Goal: Task Accomplishment & Management: Complete application form

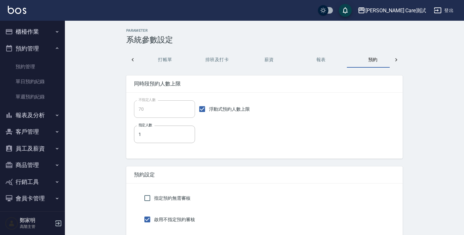
scroll to position [0, 9]
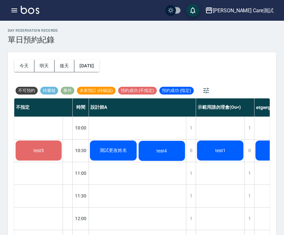
scroll to position [21, 0]
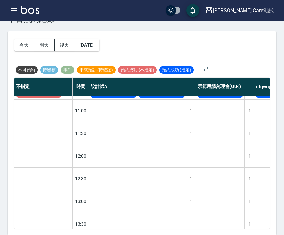
scroll to position [42, 0]
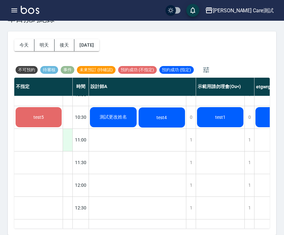
scroll to position [4, 0]
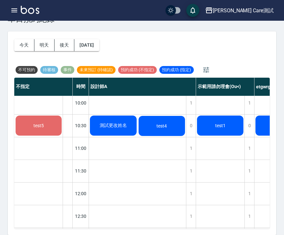
click at [64, 150] on div at bounding box center [68, 148] width 10 height 22
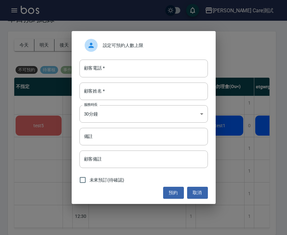
click at [148, 45] on span "設定可預約人數上限" at bounding box center [153, 45] width 100 height 7
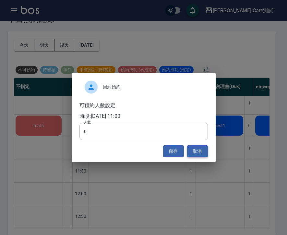
click at [195, 152] on button "取消" at bounding box center [197, 152] width 21 height 12
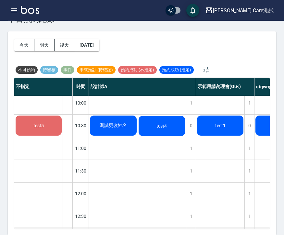
click at [66, 174] on div at bounding box center [68, 171] width 10 height 22
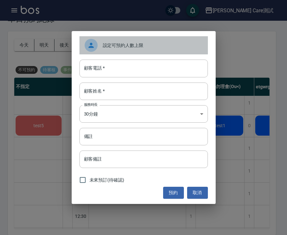
click at [152, 52] on div "設定可預約人數上限" at bounding box center [143, 45] width 128 height 18
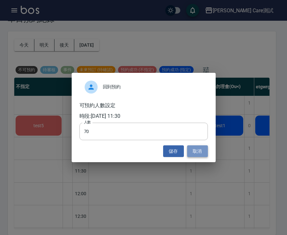
click at [207, 154] on button "取消" at bounding box center [197, 152] width 21 height 12
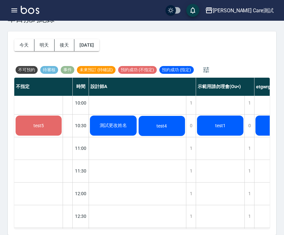
click at [193, 171] on div "1" at bounding box center [191, 171] width 10 height 22
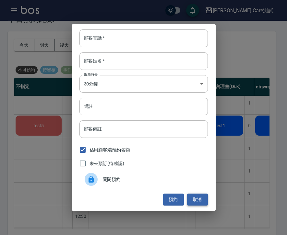
click at [194, 199] on button "取消" at bounding box center [197, 200] width 21 height 12
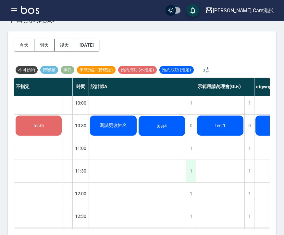
click at [190, 174] on div "1" at bounding box center [191, 171] width 10 height 22
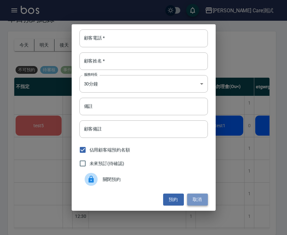
click at [194, 197] on button "取消" at bounding box center [197, 200] width 21 height 12
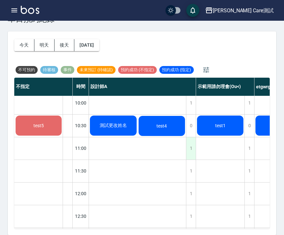
click at [189, 156] on div "1" at bounding box center [191, 148] width 10 height 22
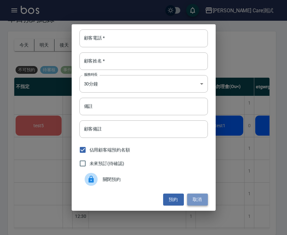
click at [196, 201] on button "取消" at bounding box center [197, 200] width 21 height 12
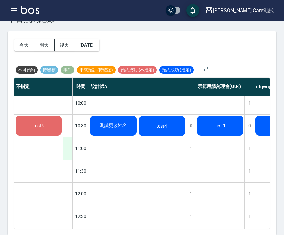
click at [72, 147] on div at bounding box center [68, 148] width 10 height 22
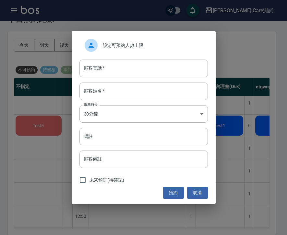
click at [142, 44] on span "設定可預約人數上限" at bounding box center [153, 45] width 100 height 7
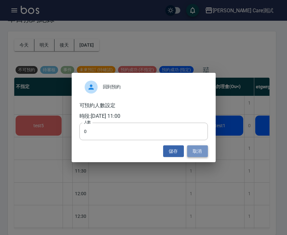
click at [197, 153] on button "取消" at bounding box center [197, 152] width 21 height 12
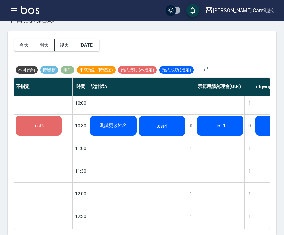
click at [188, 147] on div "1" at bounding box center [191, 148] width 10 height 22
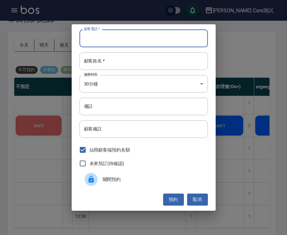
click at [159, 41] on input "顧客電話   *" at bounding box center [143, 38] width 128 height 18
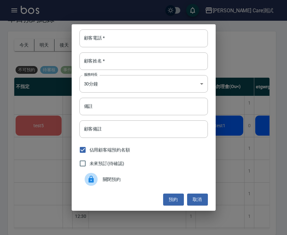
click at [195, 191] on div "顧客電話   * 顧客電話   * 顧客姓名   * 顧客姓名   * 服務時長 30分鐘 1 服務時長 備註 備註 顧客備註 顧客備註 佔用顧客端預約名額 …" at bounding box center [144, 117] width 144 height 186
click at [195, 195] on button "取消" at bounding box center [197, 200] width 21 height 12
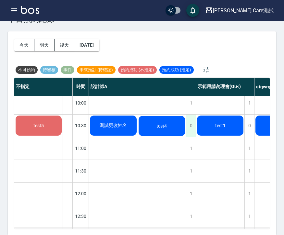
click at [187, 129] on div "0" at bounding box center [191, 126] width 10 height 22
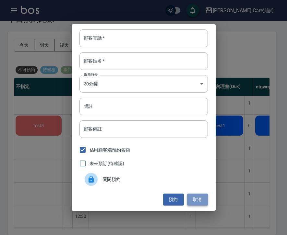
click at [196, 198] on button "取消" at bounding box center [197, 200] width 21 height 12
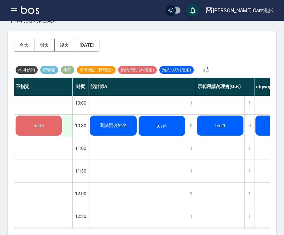
click at [70, 134] on div at bounding box center [68, 126] width 10 height 22
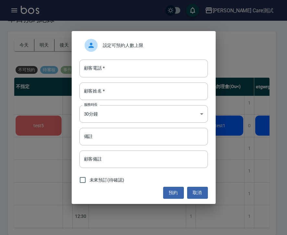
click at [130, 44] on span "設定可預約人數上限" at bounding box center [153, 45] width 100 height 7
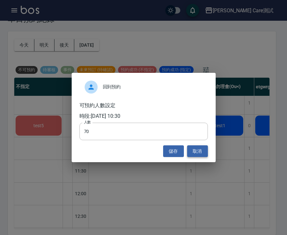
click at [191, 151] on button "取消" at bounding box center [197, 152] width 21 height 12
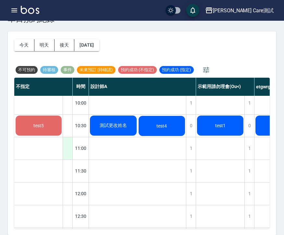
click at [68, 155] on div at bounding box center [68, 148] width 10 height 22
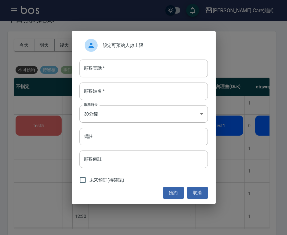
click at [138, 51] on div "設定可預約人數上限" at bounding box center [143, 45] width 128 height 18
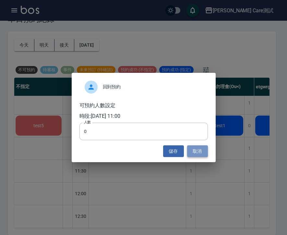
click at [196, 151] on button "取消" at bounding box center [197, 152] width 21 height 12
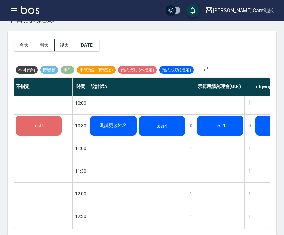
click at [69, 147] on div at bounding box center [68, 148] width 10 height 22
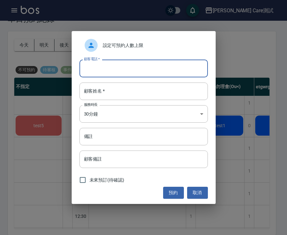
click at [118, 66] on input "顧客電話   *" at bounding box center [143, 69] width 128 height 18
type input "0987345543"
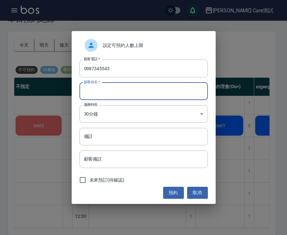
click at [123, 96] on input "顧客姓名   *" at bounding box center [143, 92] width 128 height 18
type input "testtset"
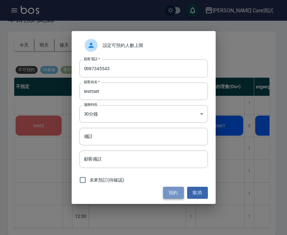
click at [167, 189] on button "預約" at bounding box center [173, 193] width 21 height 12
click at [196, 195] on button "取消" at bounding box center [197, 193] width 21 height 12
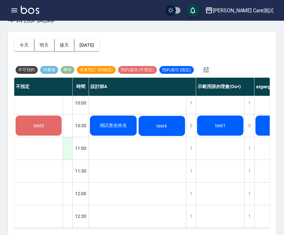
click at [66, 147] on div at bounding box center [68, 148] width 10 height 22
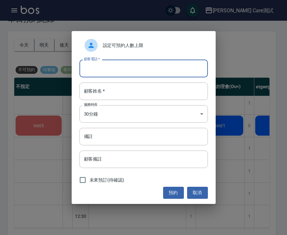
click at [127, 65] on input "顧客電話   *" at bounding box center [143, 69] width 128 height 18
click at [130, 43] on span "設定可預約人數上限" at bounding box center [153, 45] width 100 height 7
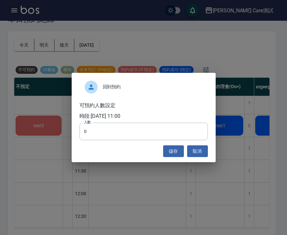
click at [209, 156] on div "回到預約 可預約人數設定 時段: 2025/09/10 11:00 人數 0 人數 儲存 取消" at bounding box center [144, 118] width 144 height 90
click at [201, 153] on button "取消" at bounding box center [197, 152] width 21 height 12
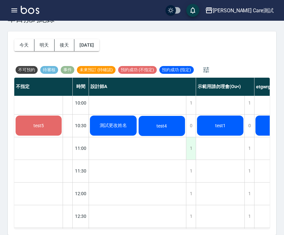
click at [190, 149] on div "1" at bounding box center [191, 148] width 10 height 22
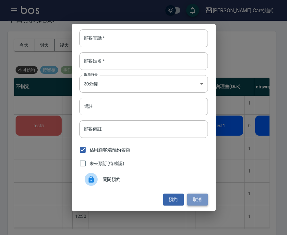
click at [199, 196] on button "取消" at bounding box center [197, 200] width 21 height 12
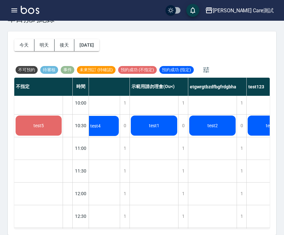
scroll to position [4, 105]
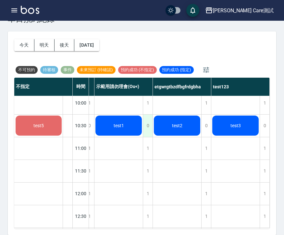
click at [143, 123] on div "0" at bounding box center [148, 126] width 10 height 22
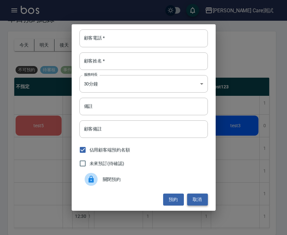
click at [189, 194] on button "取消" at bounding box center [197, 200] width 21 height 12
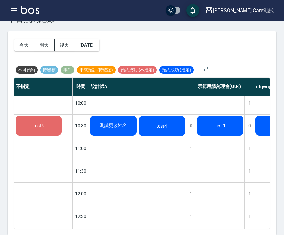
scroll to position [4, 0]
click at [110, 132] on div "測試更改姓名" at bounding box center [113, 126] width 49 height 22
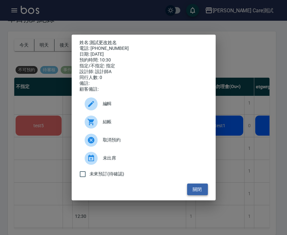
click at [205, 194] on button "關閉" at bounding box center [197, 190] width 21 height 12
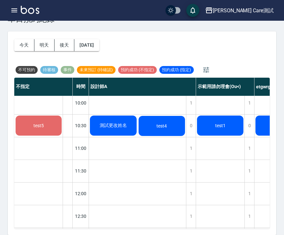
click at [159, 123] on span "test4" at bounding box center [161, 125] width 13 height 5
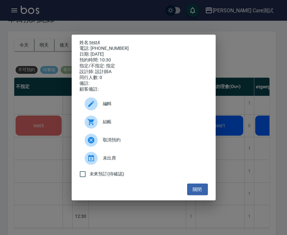
click at [195, 196] on div "關閉" at bounding box center [143, 190] width 128 height 12
click at [196, 192] on button "關閉" at bounding box center [197, 190] width 21 height 12
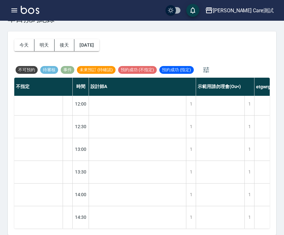
scroll to position [98, 0]
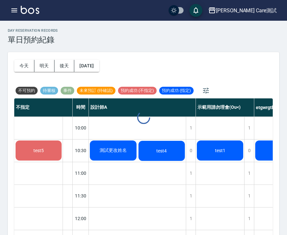
click at [13, 12] on icon "button" at bounding box center [14, 10] width 6 height 4
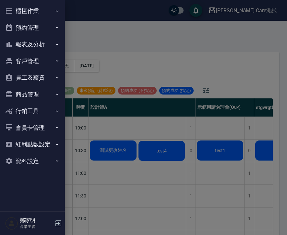
click at [47, 25] on button "預約管理" at bounding box center [33, 27] width 60 height 17
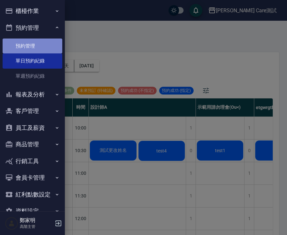
click at [40, 47] on link "預約管理" at bounding box center [33, 46] width 60 height 15
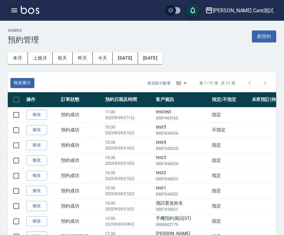
click at [12, 11] on icon "button" at bounding box center [14, 10] width 8 height 8
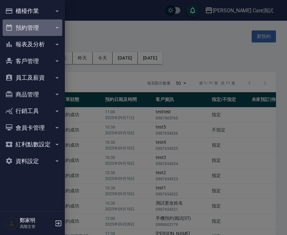
click at [33, 27] on button "預約管理" at bounding box center [33, 27] width 60 height 17
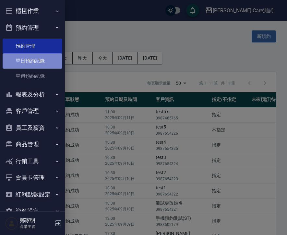
click at [38, 65] on link "單日預約紀錄" at bounding box center [33, 60] width 60 height 15
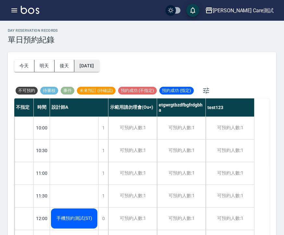
click at [97, 67] on button "[DATE]" at bounding box center [86, 66] width 25 height 12
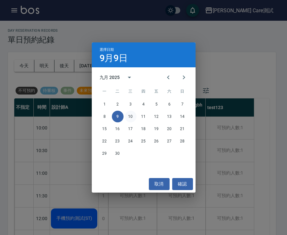
click at [133, 117] on button "10" at bounding box center [131, 117] width 12 height 12
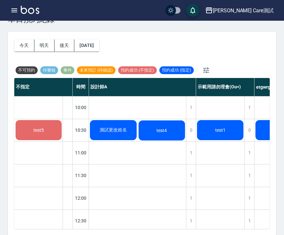
scroll to position [21, 0]
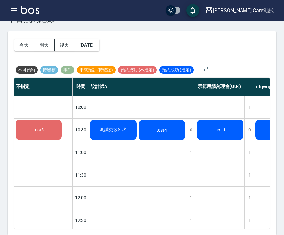
click at [69, 195] on div at bounding box center [68, 198] width 10 height 22
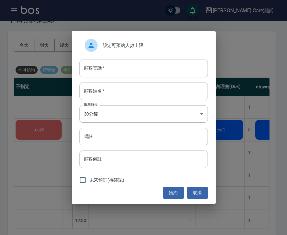
click at [69, 195] on div "設定可預約人數上限 顧客電話   * 顧客電話   * 顧客姓名   * 顧客姓名   * 服務時長 30分鐘 1 服務時長 備註 備註 顧客備註 顧客備註 …" at bounding box center [143, 117] width 287 height 235
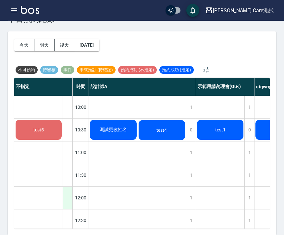
click at [70, 196] on div at bounding box center [68, 198] width 10 height 22
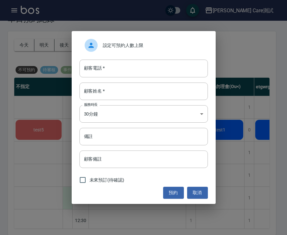
click at [70, 196] on div "設定可預約人數上限 顧客電話   * 顧客電話   * 顧客姓名   * 顧客姓名   * 服務時長 30分鐘 1 服務時長 備註 備註 顧客備註 顧客備註 …" at bounding box center [143, 117] width 287 height 235
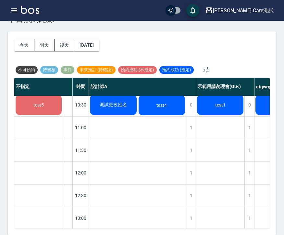
scroll to position [0, 0]
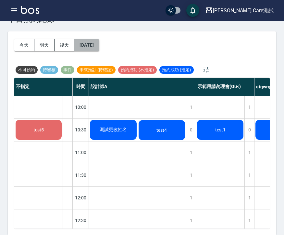
click at [92, 48] on button "[DATE]" at bounding box center [86, 45] width 25 height 12
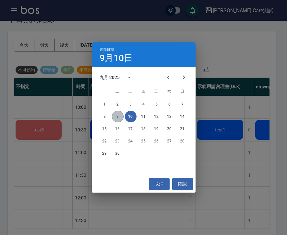
click at [118, 117] on button "9" at bounding box center [118, 117] width 12 height 12
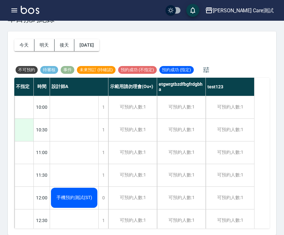
click at [21, 124] on div at bounding box center [24, 130] width 19 height 22
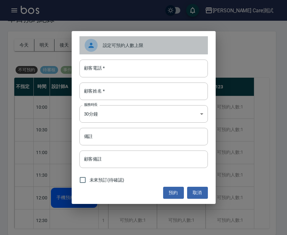
click at [143, 49] on div "設定可預約人數上限" at bounding box center [143, 45] width 128 height 18
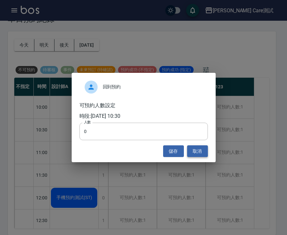
click at [201, 149] on button "取消" at bounding box center [197, 152] width 21 height 12
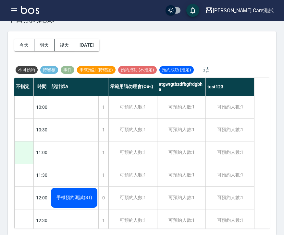
click at [27, 150] on div at bounding box center [24, 153] width 19 height 22
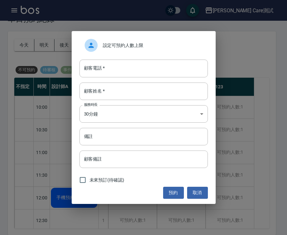
click at [116, 51] on div "設定可預約人數上限" at bounding box center [143, 45] width 128 height 18
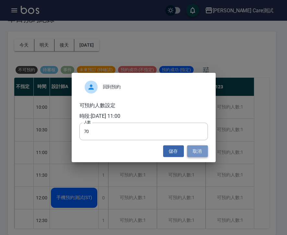
click at [200, 154] on button "取消" at bounding box center [197, 152] width 21 height 12
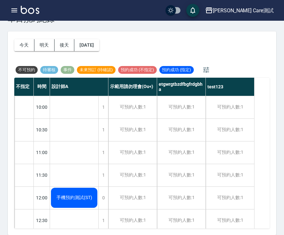
click at [97, 51] on div "[DATE] [DATE] [DATE] [DATE]" at bounding box center [56, 45] width 85 height 28
click at [95, 49] on button "[DATE]" at bounding box center [86, 45] width 25 height 12
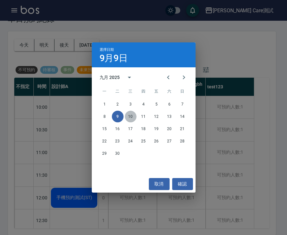
click at [130, 115] on button "10" at bounding box center [131, 117] width 12 height 12
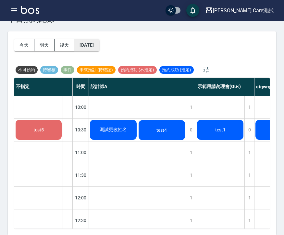
click at [85, 42] on button "[DATE]" at bounding box center [86, 45] width 25 height 12
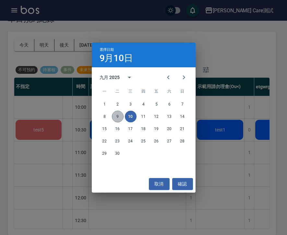
click at [121, 116] on button "9" at bounding box center [118, 117] width 12 height 12
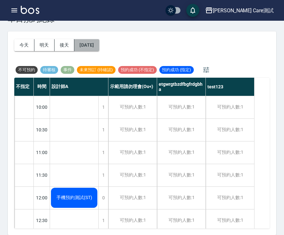
click at [89, 47] on button "[DATE]" at bounding box center [86, 45] width 25 height 12
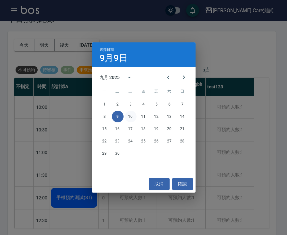
click at [130, 116] on button "10" at bounding box center [131, 117] width 12 height 12
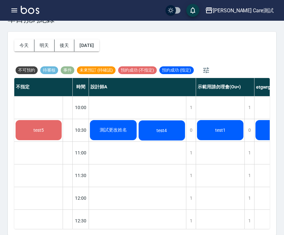
scroll to position [21, 0]
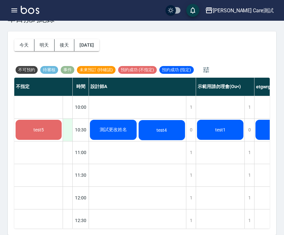
click at [67, 125] on div at bounding box center [68, 130] width 10 height 22
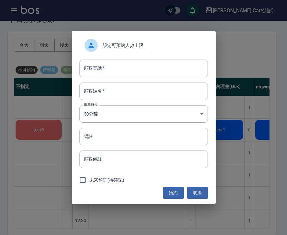
click at [114, 48] on span "設定可預約人數上限" at bounding box center [153, 45] width 100 height 7
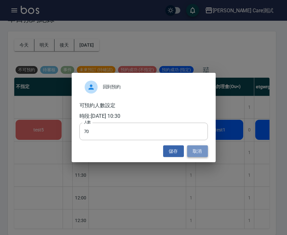
click at [195, 152] on button "取消" at bounding box center [197, 152] width 21 height 12
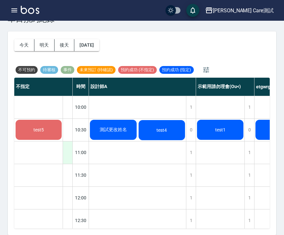
click at [70, 153] on div at bounding box center [68, 153] width 10 height 22
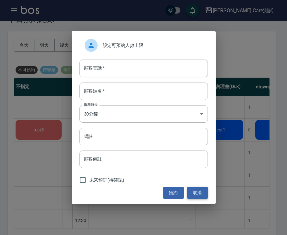
click at [199, 194] on button "取消" at bounding box center [197, 193] width 21 height 12
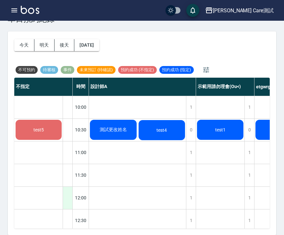
click at [70, 194] on div at bounding box center [68, 198] width 10 height 22
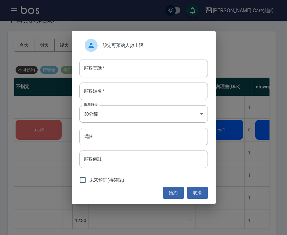
click at [159, 45] on span "設定可預約人數上限" at bounding box center [153, 45] width 100 height 7
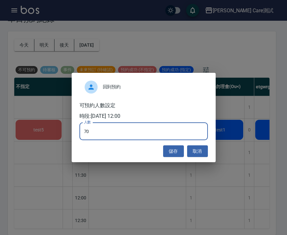
click at [162, 129] on input "70" at bounding box center [143, 132] width 128 height 18
type input "0"
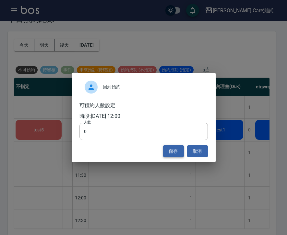
click at [176, 149] on button "儲存" at bounding box center [173, 152] width 21 height 12
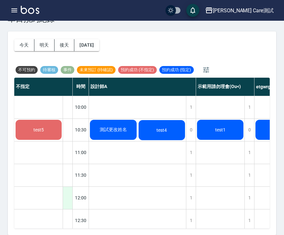
click at [69, 196] on div at bounding box center [68, 198] width 10 height 22
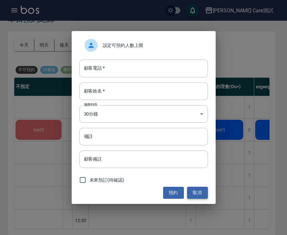
click at [195, 191] on button "取消" at bounding box center [197, 193] width 21 height 12
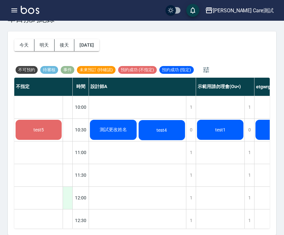
click at [64, 198] on div at bounding box center [68, 198] width 10 height 22
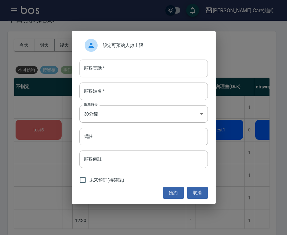
click at [119, 72] on input "顧客電話   *" at bounding box center [143, 69] width 128 height 18
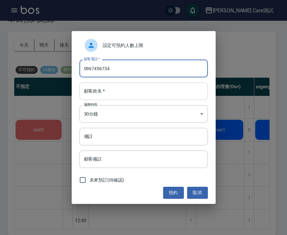
type input "0967456734"
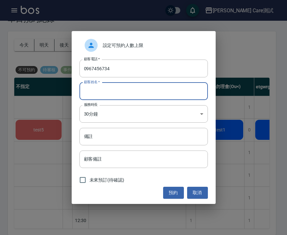
click at [117, 89] on input "顧客姓名   *" at bounding box center [143, 92] width 128 height 18
type input "123test"
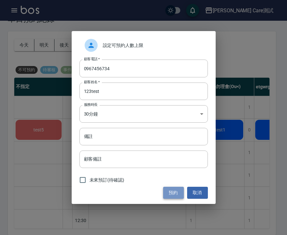
click at [174, 188] on button "預約" at bounding box center [173, 193] width 21 height 12
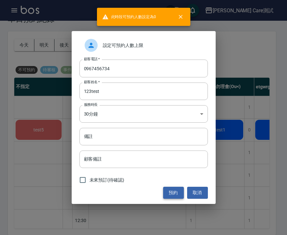
click at [168, 192] on button "預約" at bounding box center [173, 193] width 21 height 12
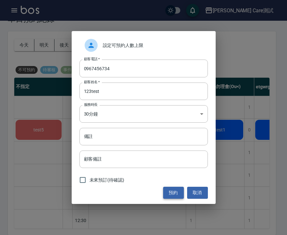
click at [173, 193] on button "預約" at bounding box center [173, 193] width 21 height 12
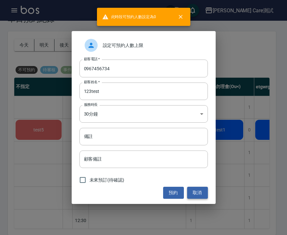
click at [196, 194] on button "取消" at bounding box center [197, 193] width 21 height 12
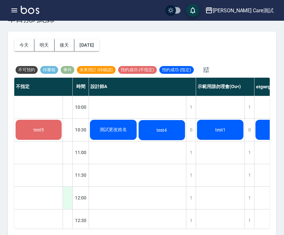
click at [68, 194] on div at bounding box center [68, 198] width 10 height 22
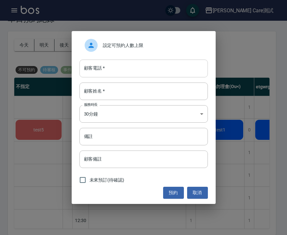
click at [171, 65] on input "顧客電話   *" at bounding box center [143, 69] width 128 height 18
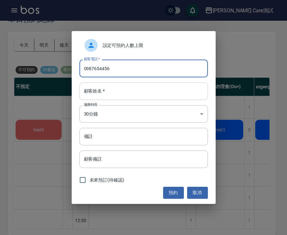
type input "0987654456"
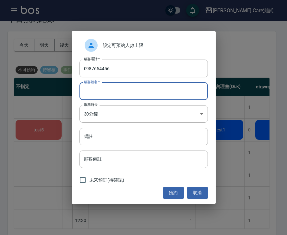
click at [113, 88] on input "顧客姓名   *" at bounding box center [143, 92] width 128 height 18
type input "t"
type input "123test"
click at [171, 191] on button "預約" at bounding box center [173, 193] width 21 height 12
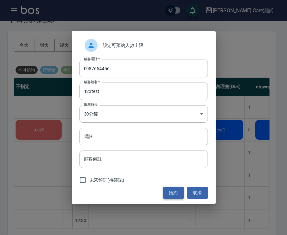
click at [171, 191] on button "預約" at bounding box center [173, 193] width 21 height 12
click at [199, 194] on button "取消" at bounding box center [197, 193] width 21 height 12
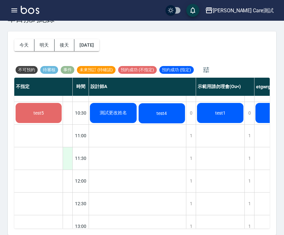
scroll to position [22, 0]
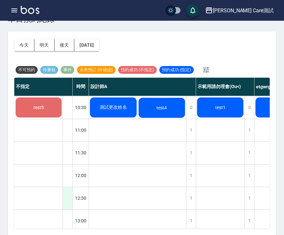
click at [64, 197] on div at bounding box center [68, 198] width 10 height 22
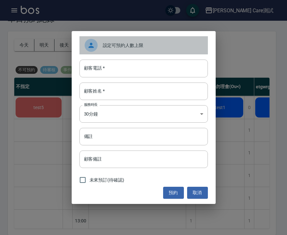
click at [135, 45] on span "設定可預約人數上限" at bounding box center [153, 45] width 100 height 7
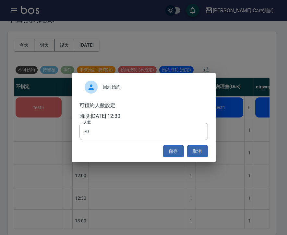
click at [139, 85] on span "回到預約" at bounding box center [153, 87] width 100 height 7
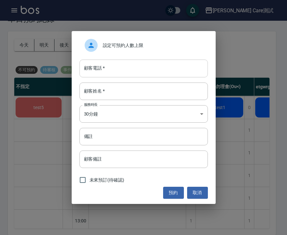
click at [135, 70] on input "顧客電話   *" at bounding box center [143, 69] width 128 height 18
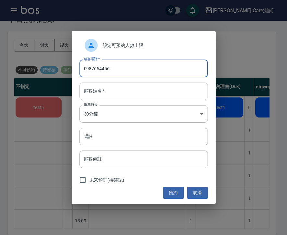
type input "0987654456"
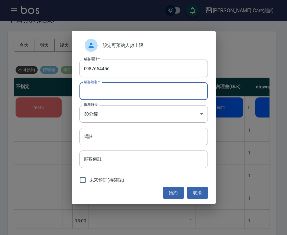
click at [125, 95] on input "顧客姓名   *" at bounding box center [143, 92] width 128 height 18
type input "123test"
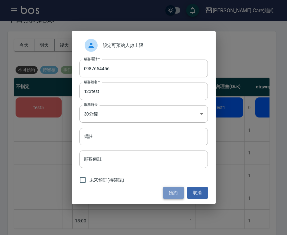
click at [173, 196] on button "預約" at bounding box center [173, 193] width 21 height 12
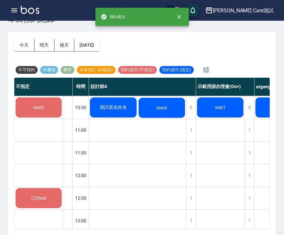
click at [49, 204] on div "123test" at bounding box center [39, 198] width 48 height 22
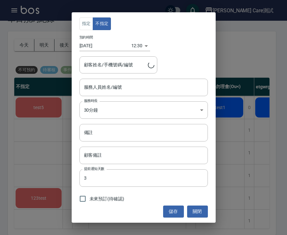
type input "123test/0987654456"
click at [205, 213] on button "關閉" at bounding box center [197, 212] width 21 height 12
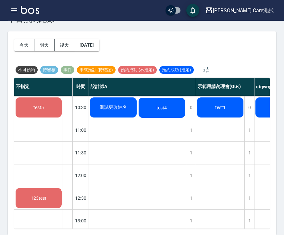
click at [37, 194] on div "123test" at bounding box center [39, 198] width 48 height 22
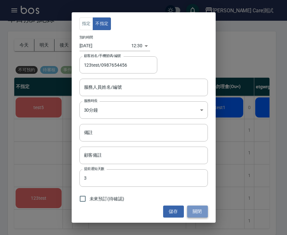
click at [192, 208] on button "關閉" at bounding box center [197, 212] width 21 height 12
